Goal: Information Seeking & Learning: Find specific fact

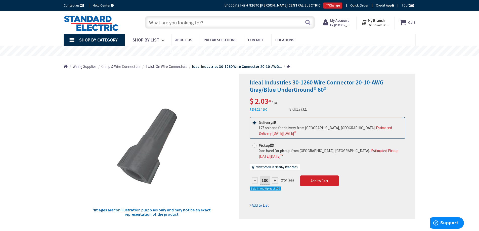
click at [153, 23] on input "text" at bounding box center [230, 22] width 170 height 13
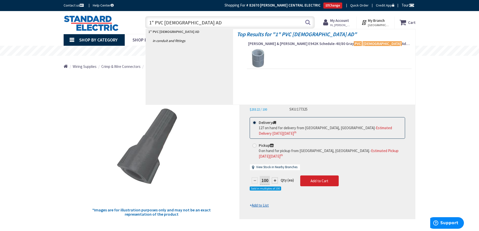
type input "1" PVC FEMALE AD"
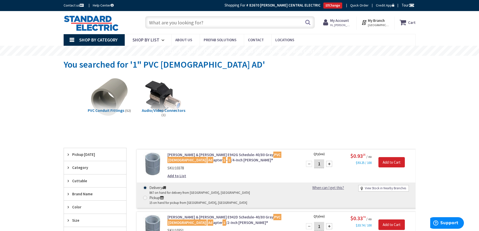
click at [167, 26] on input "text" at bounding box center [230, 22] width 170 height 13
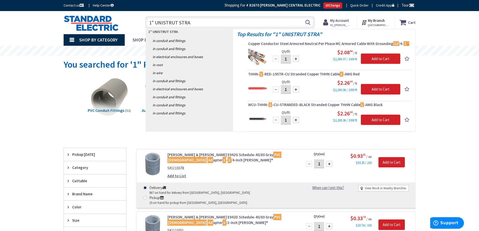
type input "1" UNISTRUT STRAP"
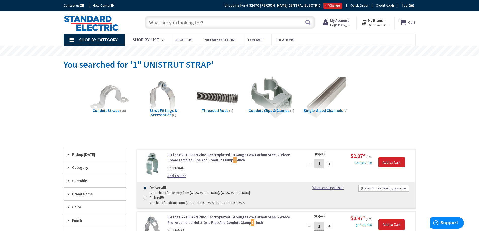
drag, startPoint x: 152, startPoint y: 21, endPoint x: 156, endPoint y: 24, distance: 5.0
click at [152, 21] on input "text" at bounding box center [230, 22] width 170 height 13
click at [156, 24] on input "text" at bounding box center [230, 22] width 170 height 13
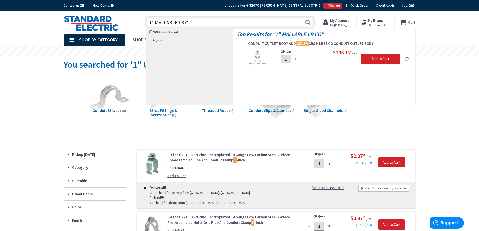
type input "1" MALLABLE LB"
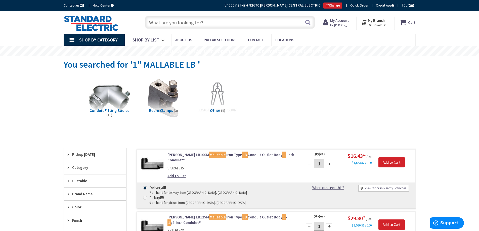
click at [155, 21] on input "text" at bounding box center [230, 22] width 170 height 13
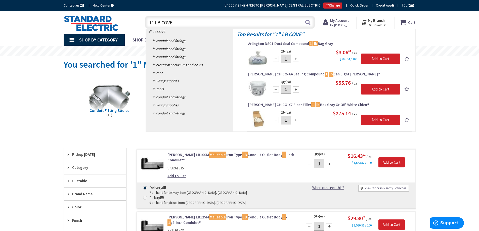
type input "1" LB COVER"
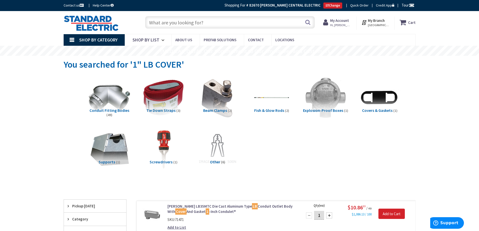
click at [184, 24] on input "text" at bounding box center [230, 22] width 170 height 13
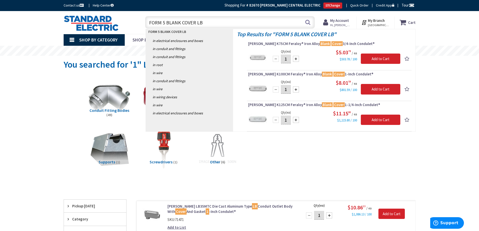
click at [167, 22] on input "FORM 5 BLANK COVER LB" at bounding box center [230, 22] width 170 height 13
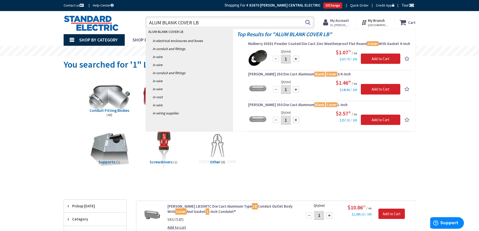
click at [208, 23] on input "ALUM BLANK COVER LB" at bounding box center [230, 22] width 170 height 13
type input "A"
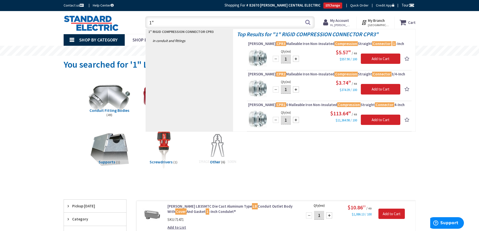
type input "1"
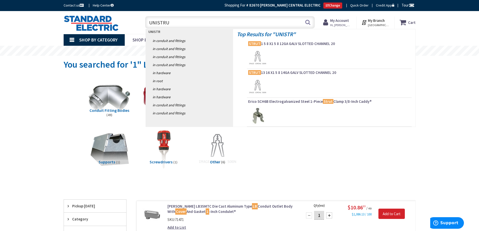
type input "UNISTRUT"
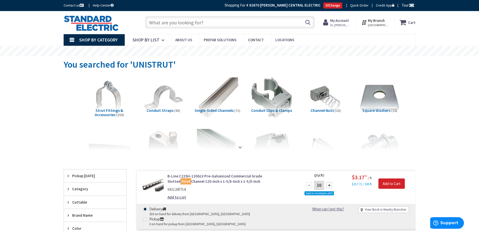
click at [170, 24] on input "text" at bounding box center [230, 22] width 170 height 13
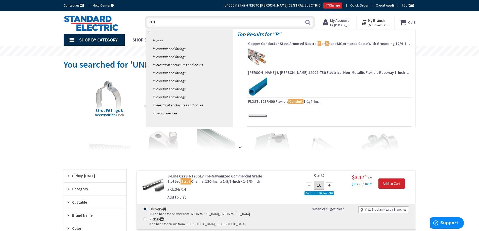
type input "PRE"
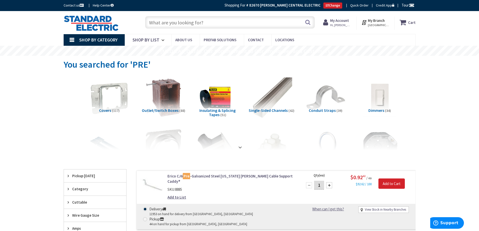
click at [157, 20] on input "text" at bounding box center [230, 22] width 170 height 13
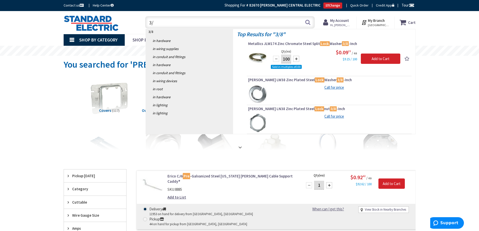
type input "3"
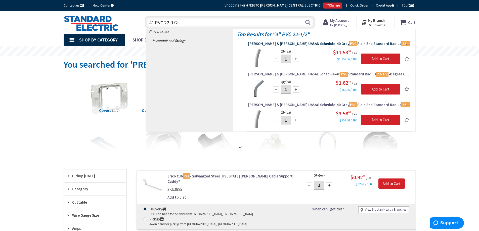
type input "4" PVC 22-1/2"
click at [312, 44] on span "Thomas & Betts UA5AN Schedule-40 Gray PVC Plain End Standard Radius 22-1/2 -Deg…" at bounding box center [329, 43] width 162 height 5
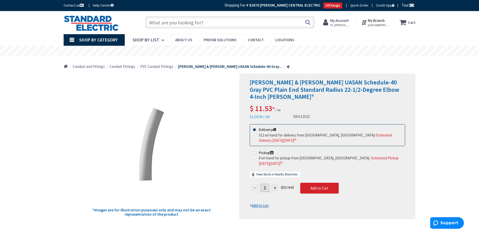
click at [158, 21] on input "text" at bounding box center [230, 22] width 170 height 13
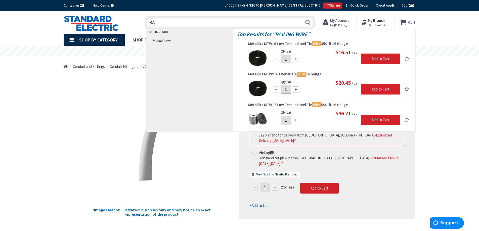
type input "B"
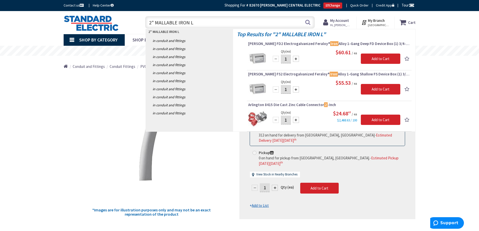
type input "2" MALLABLE IRON LB"
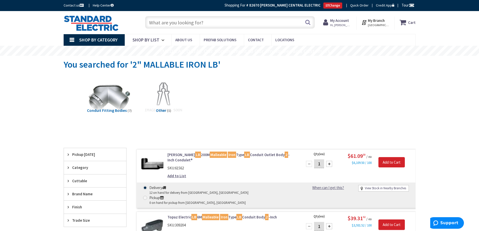
click at [170, 21] on input "text" at bounding box center [230, 22] width 170 height 13
type input "B"
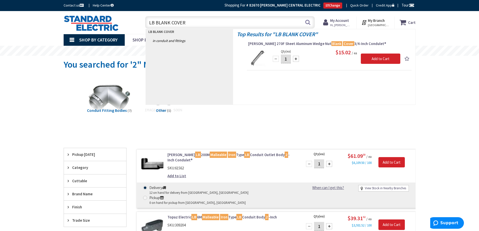
click at [155, 23] on input "LB BLANK COVER" at bounding box center [230, 22] width 170 height 13
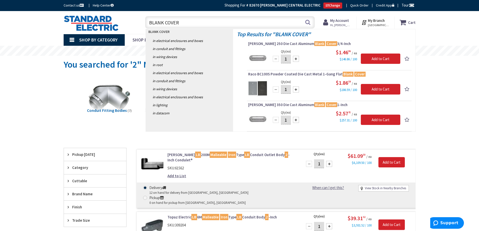
click at [303, 55] on div "$1.46 86 / ea $146.86 / 100" at bounding box center [335, 55] width 129 height 13
click at [197, 23] on input "BLANK COVER" at bounding box center [230, 22] width 170 height 13
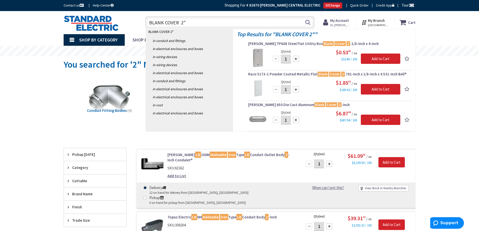
click at [177, 22] on input "BLANK COVER 2"" at bounding box center [230, 22] width 170 height 13
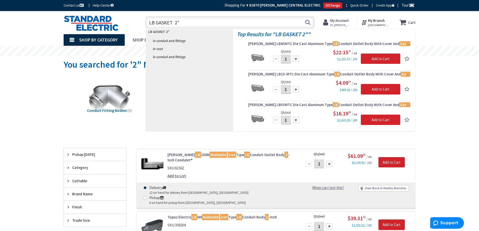
click at [179, 22] on input "LB GASKET 2"" at bounding box center [230, 22] width 170 height 13
click at [149, 22] on input "LB GASKET" at bounding box center [230, 22] width 170 height 13
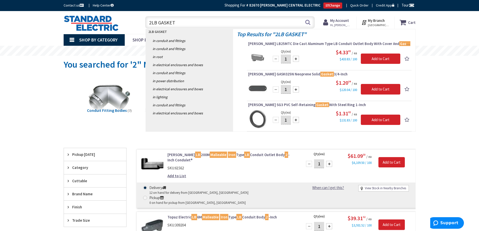
click at [189, 22] on input "2LB GASKET" at bounding box center [230, 22] width 170 height 13
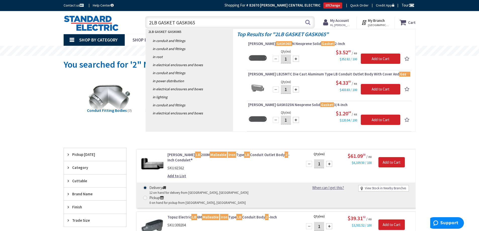
type input "2LB GASKET GASK065"
